Goal: Use online tool/utility: Utilize a website feature to perform a specific function

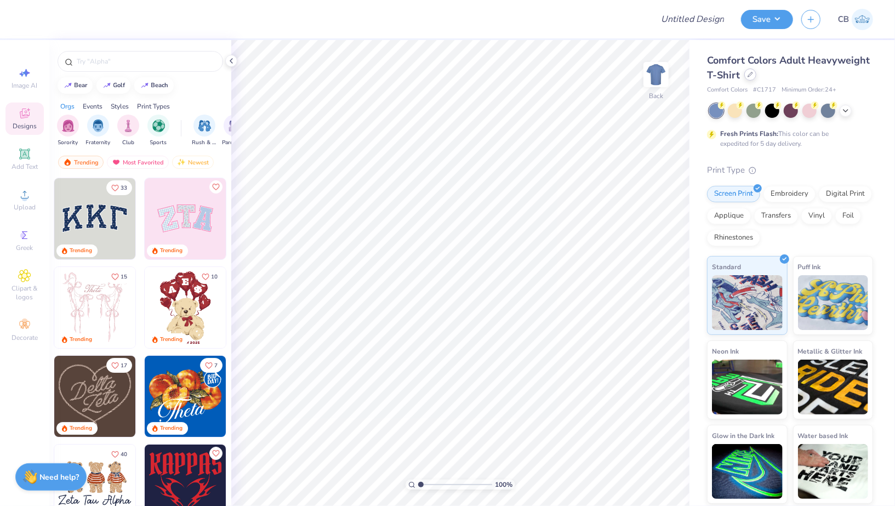
click at [749, 75] on icon at bounding box center [750, 74] width 5 height 5
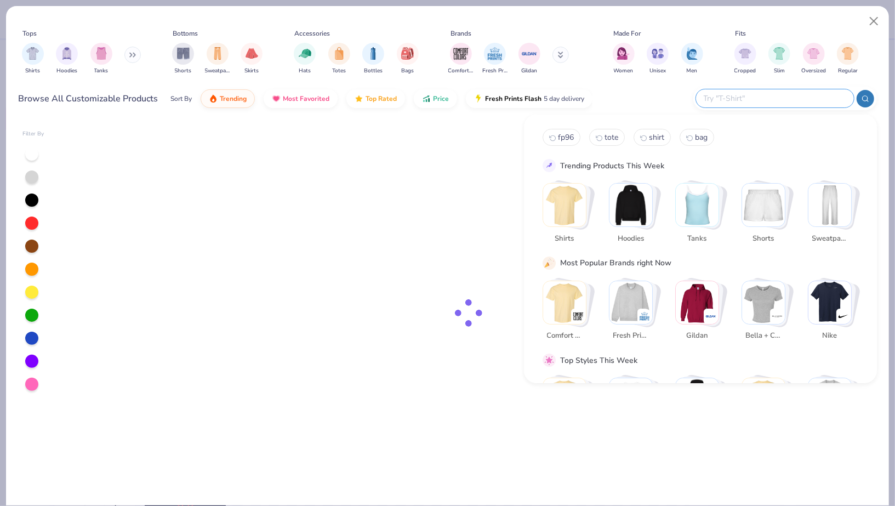
click at [805, 102] on input "text" at bounding box center [775, 98] width 144 height 13
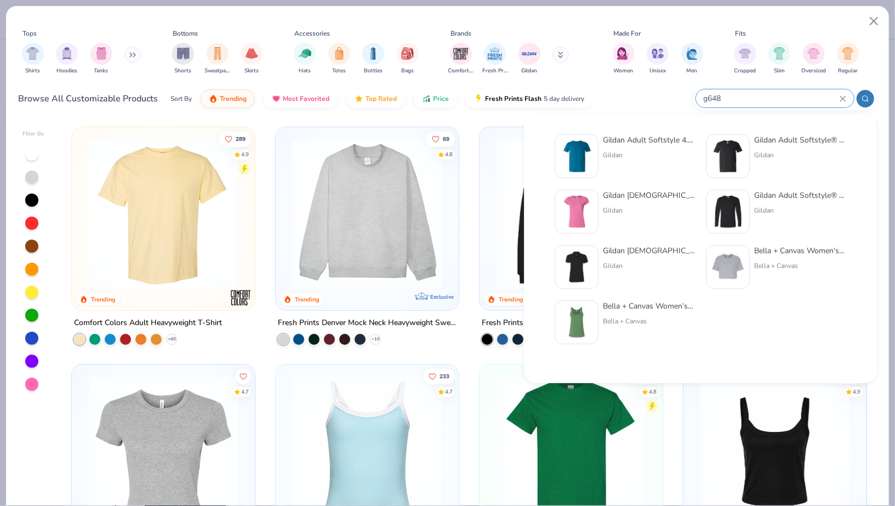
type input "g648"
click at [585, 267] on img at bounding box center [577, 267] width 34 height 34
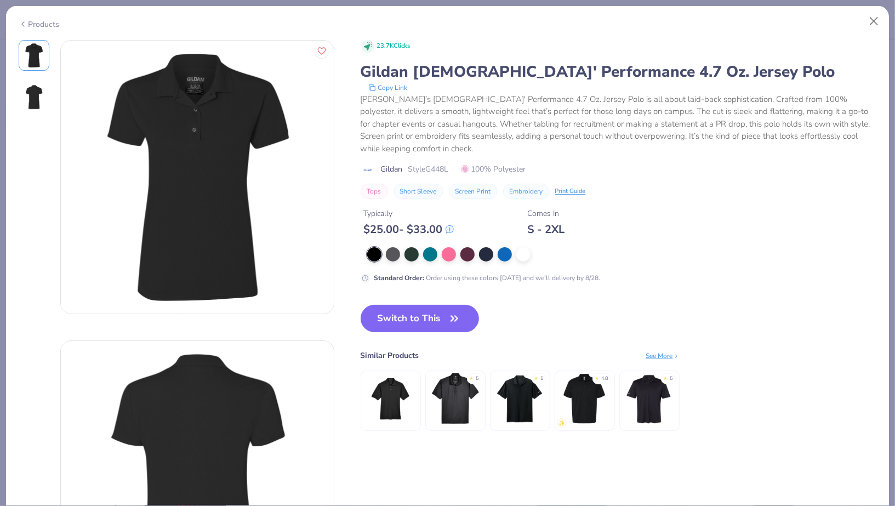
click at [414, 320] on div "Switch to This Similar Products See More ★ 5 ★ 5 ★ 4.8 ★ 5" at bounding box center [520, 379] width 319 height 148
click at [420, 309] on button "Switch to This" at bounding box center [420, 318] width 119 height 27
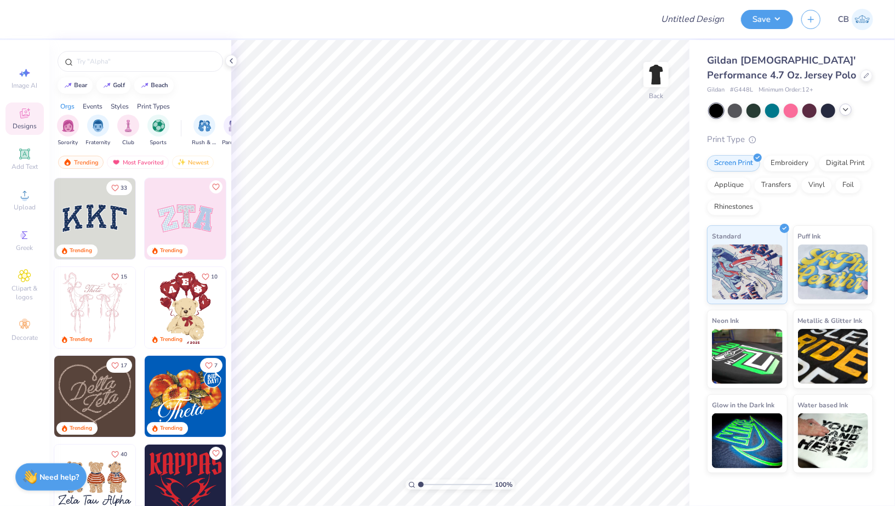
click at [841, 115] on div at bounding box center [791, 111] width 164 height 14
click at [850, 108] on div at bounding box center [846, 110] width 12 height 12
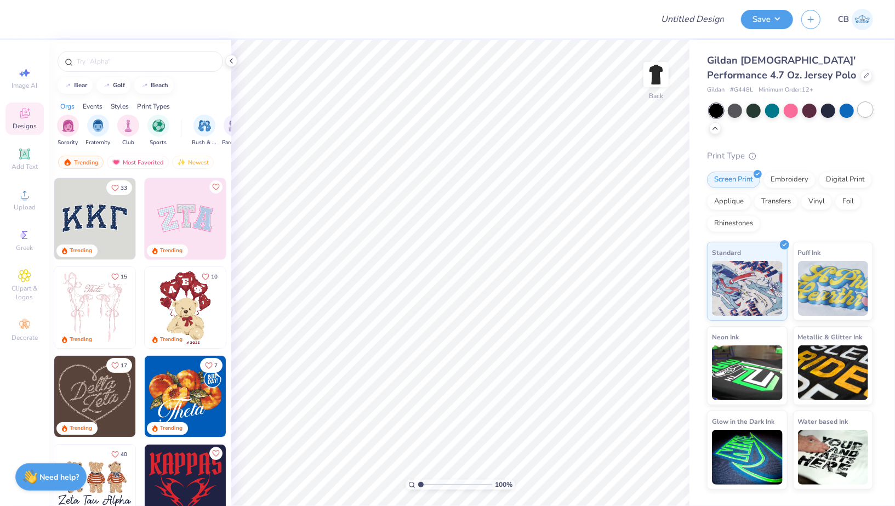
click at [871, 111] on div at bounding box center [865, 109] width 14 height 14
click at [27, 80] on div "Image AI" at bounding box center [24, 78] width 38 height 32
select select "4"
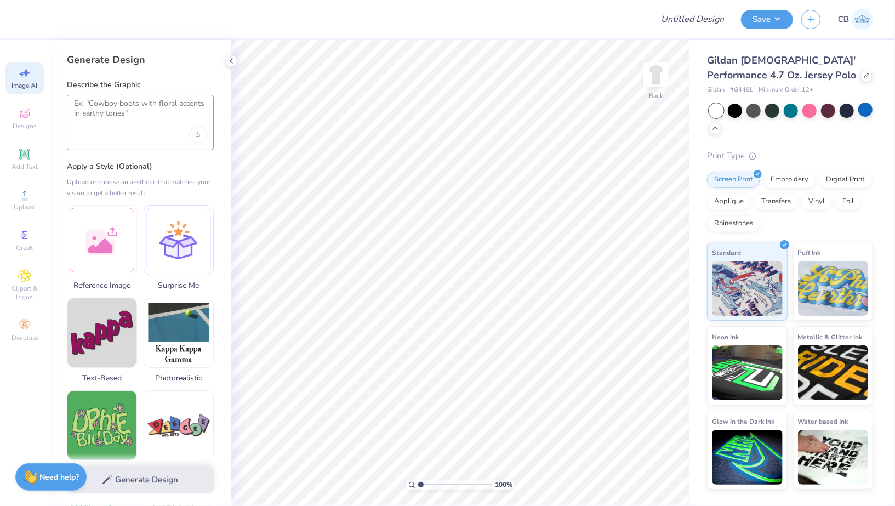
click at [119, 117] on textarea at bounding box center [140, 112] width 133 height 27
type textarea "h"
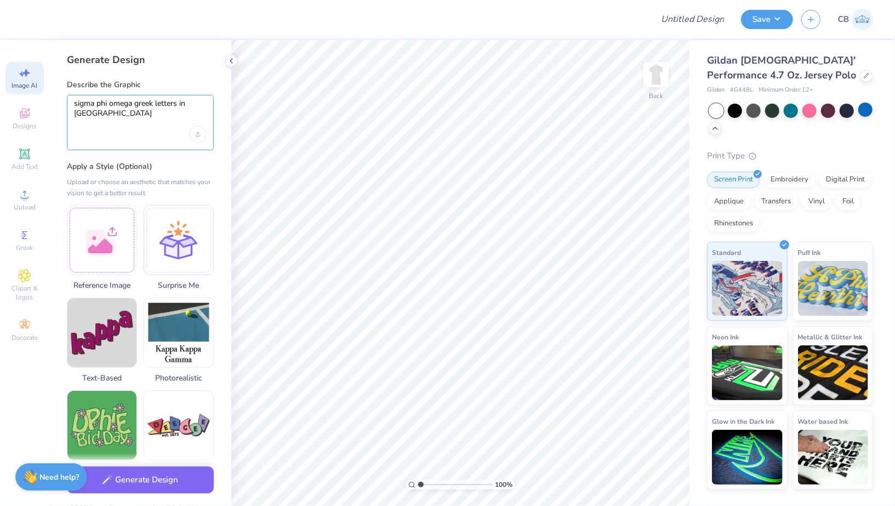
type textarea "sigma phi omega greek letters in cursive"
click at [119, 480] on button "Generate Design" at bounding box center [140, 477] width 147 height 27
